Goal: Task Accomplishment & Management: Manage account settings

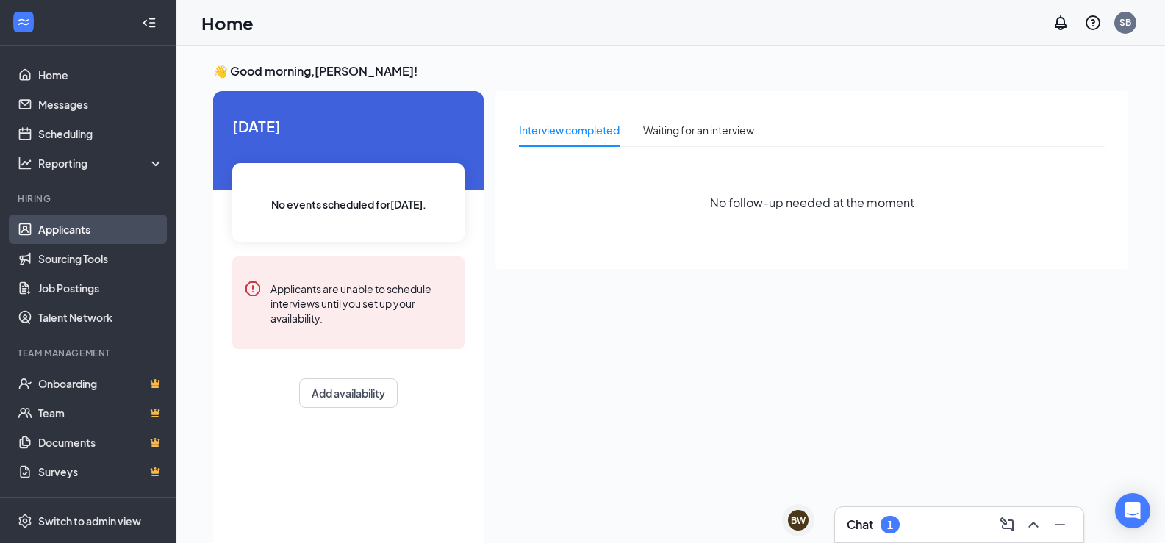
click at [60, 229] on link "Applicants" at bounding box center [101, 229] width 126 height 29
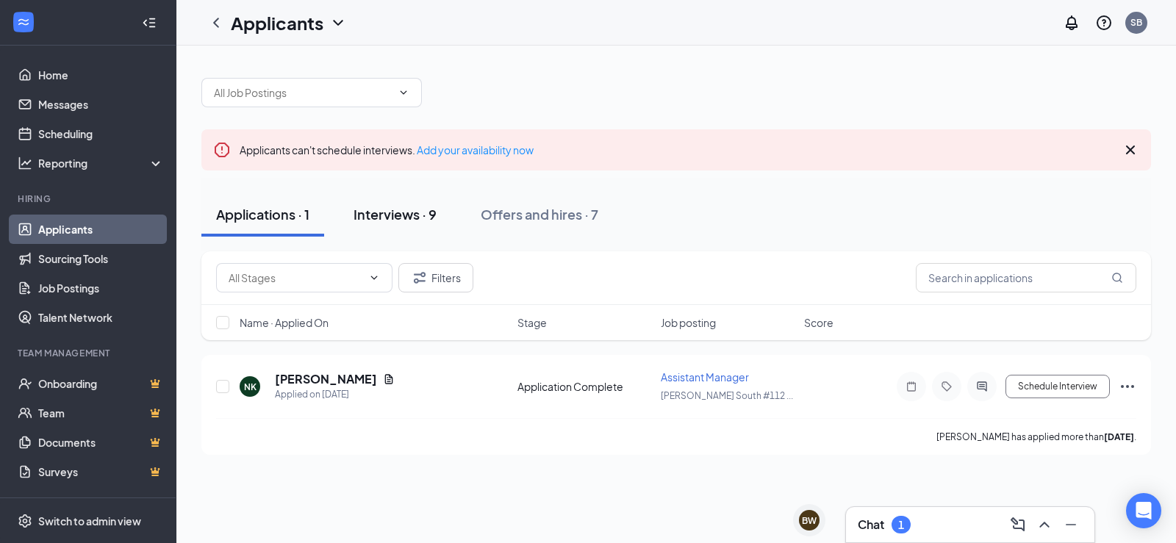
click at [418, 216] on div "Interviews · 9" at bounding box center [394, 214] width 83 height 18
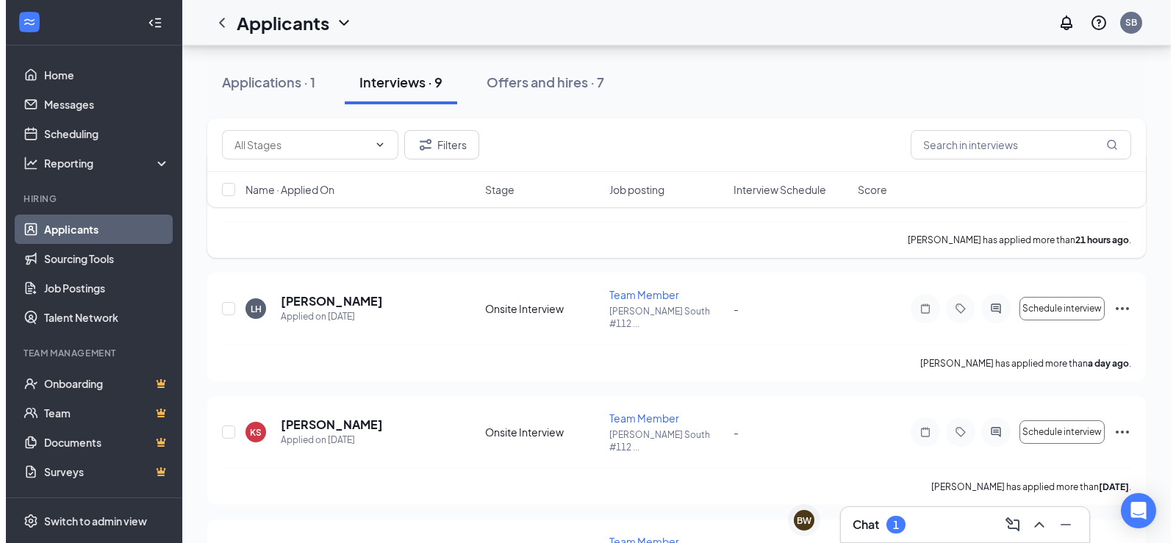
scroll to position [294, 0]
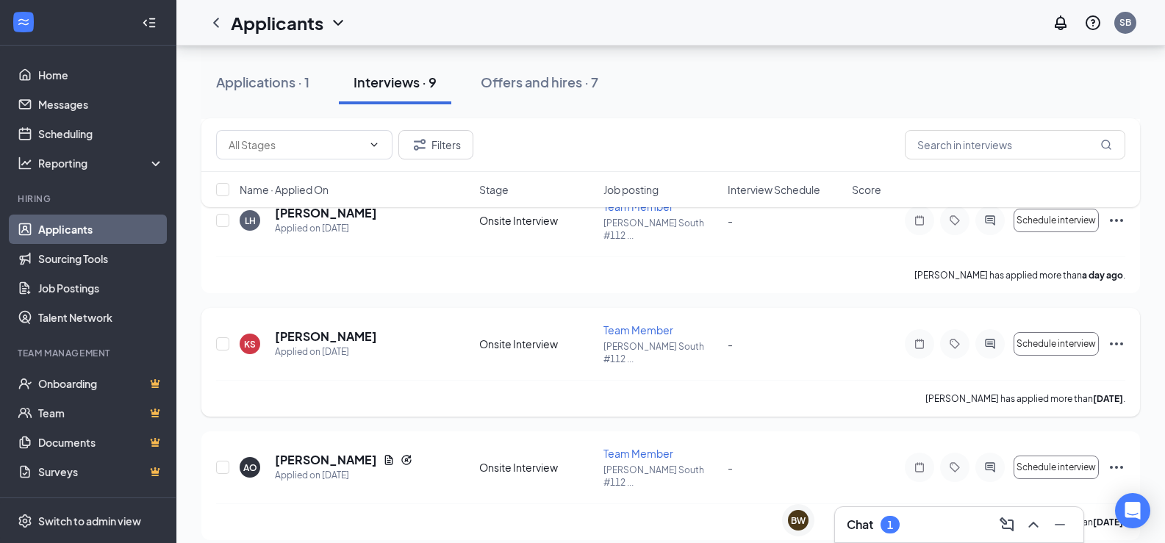
click at [1121, 335] on icon "Ellipses" at bounding box center [1117, 344] width 18 height 18
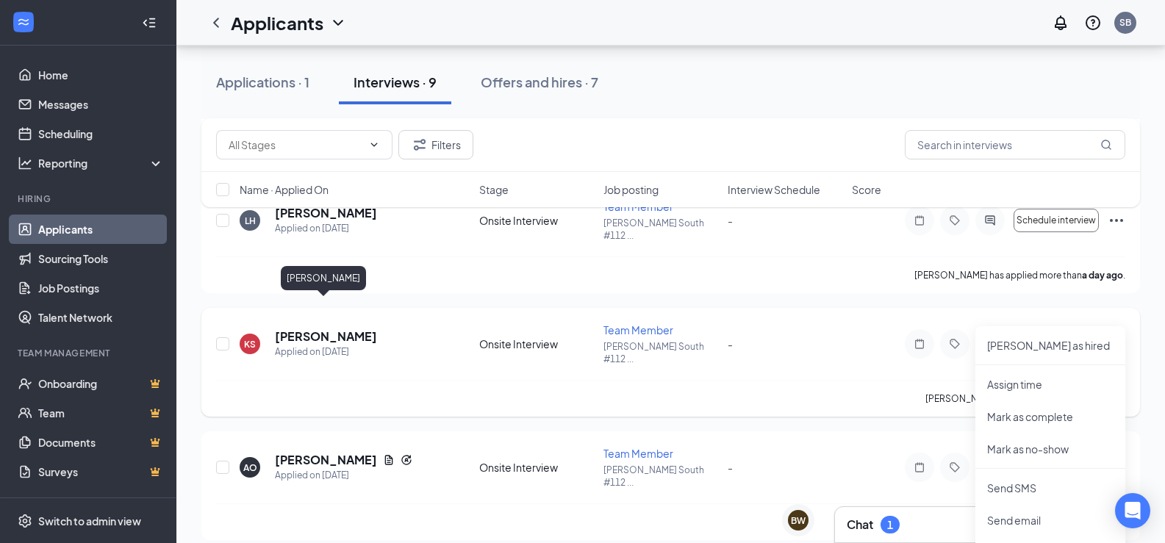
click at [345, 329] on h5 "[PERSON_NAME]" at bounding box center [326, 337] width 102 height 16
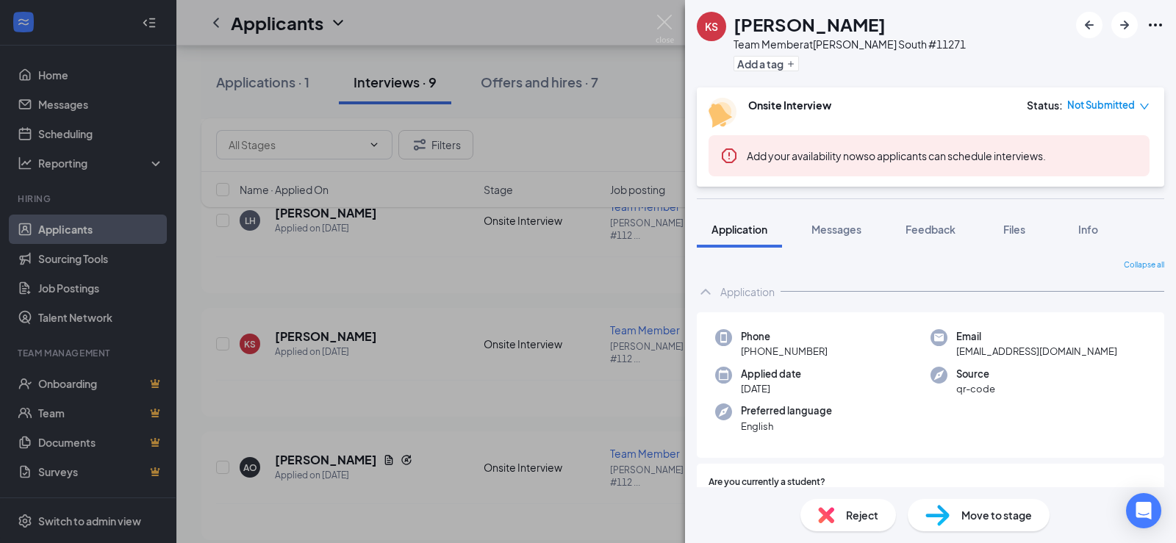
click at [1152, 21] on icon "Ellipses" at bounding box center [1155, 25] width 18 height 18
click at [1049, 62] on link "View full application" at bounding box center [1076, 58] width 159 height 15
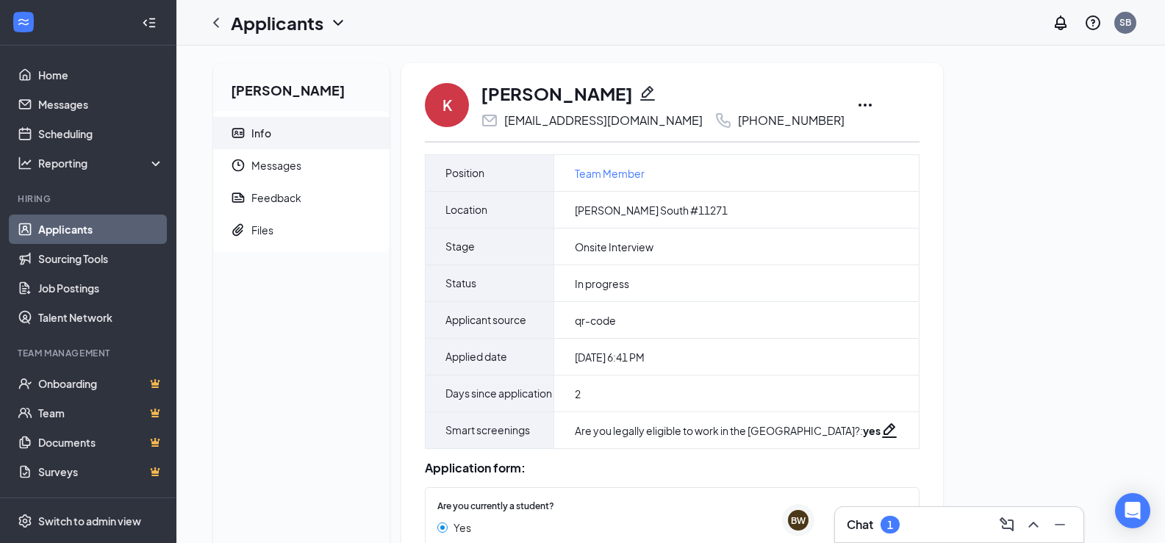
click at [856, 103] on icon "Ellipses" at bounding box center [865, 105] width 18 height 18
